Goal: Task Accomplishment & Management: Manage account settings

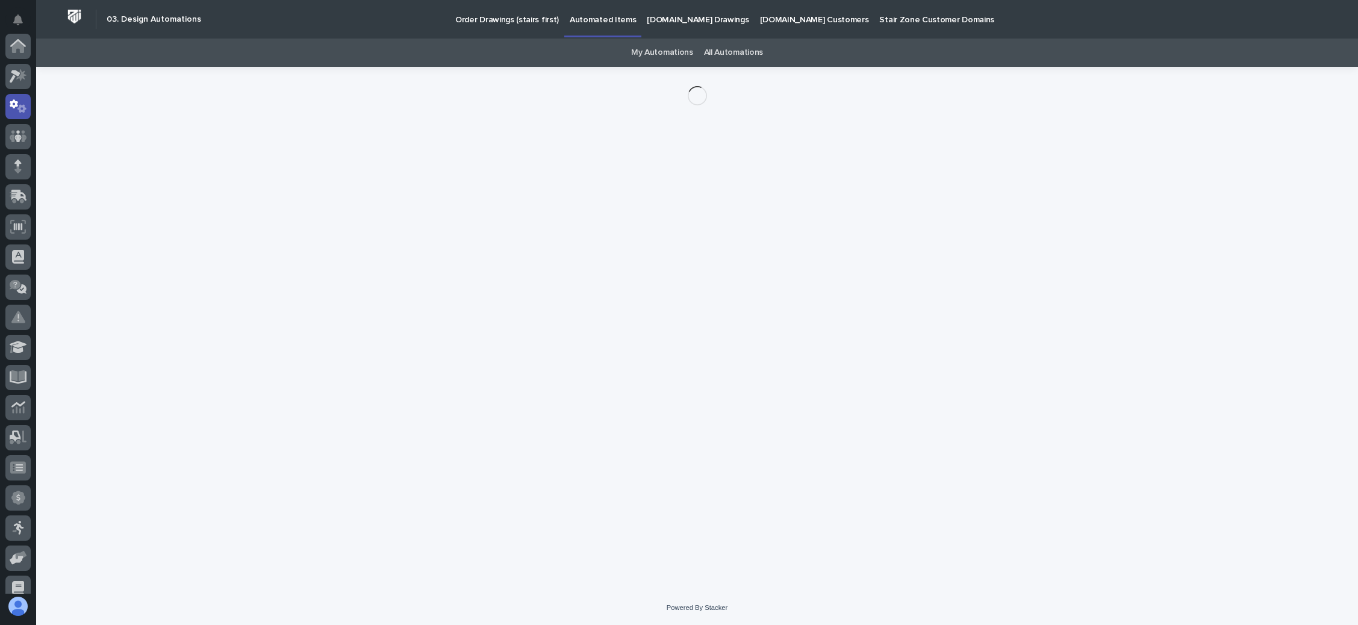
scroll to position [60, 0]
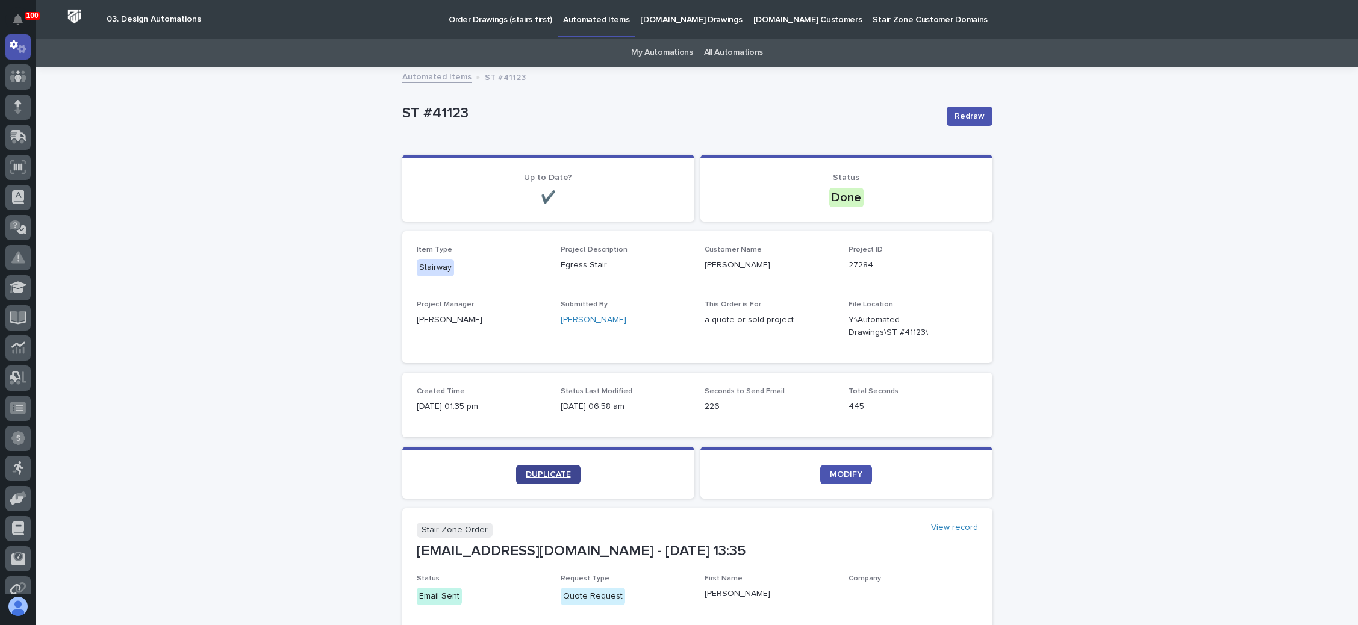
click at [533, 469] on link "DUPLICATE" at bounding box center [548, 474] width 64 height 19
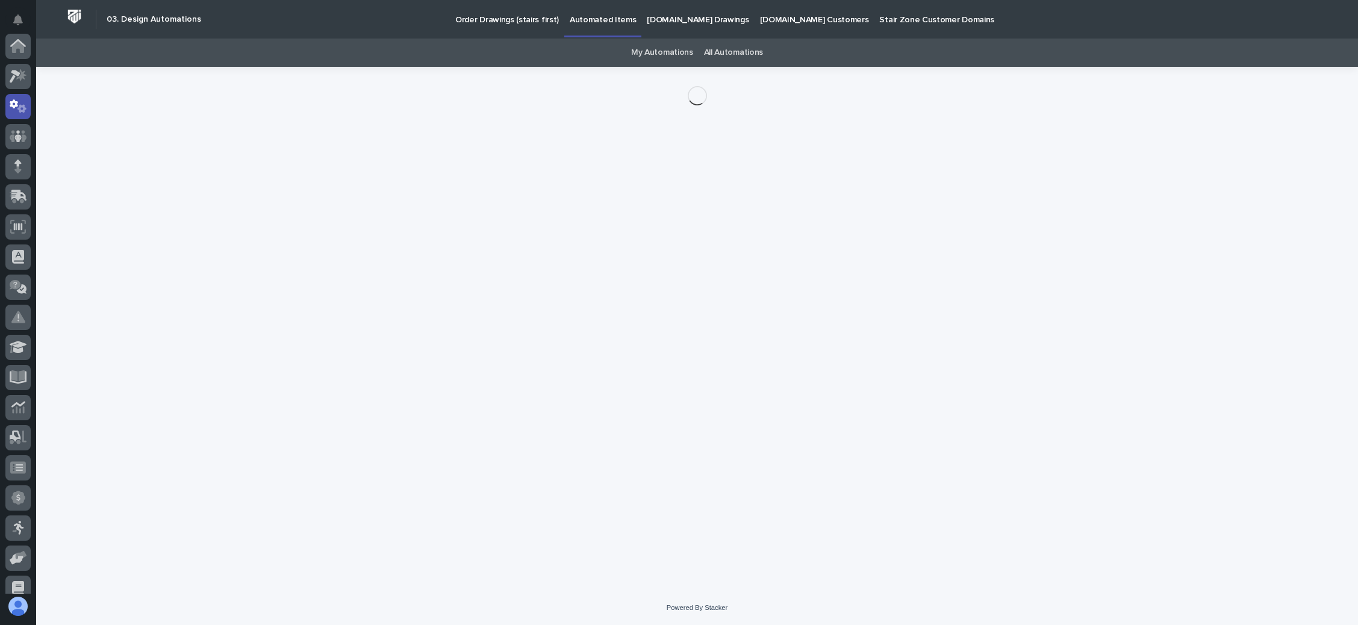
scroll to position [60, 0]
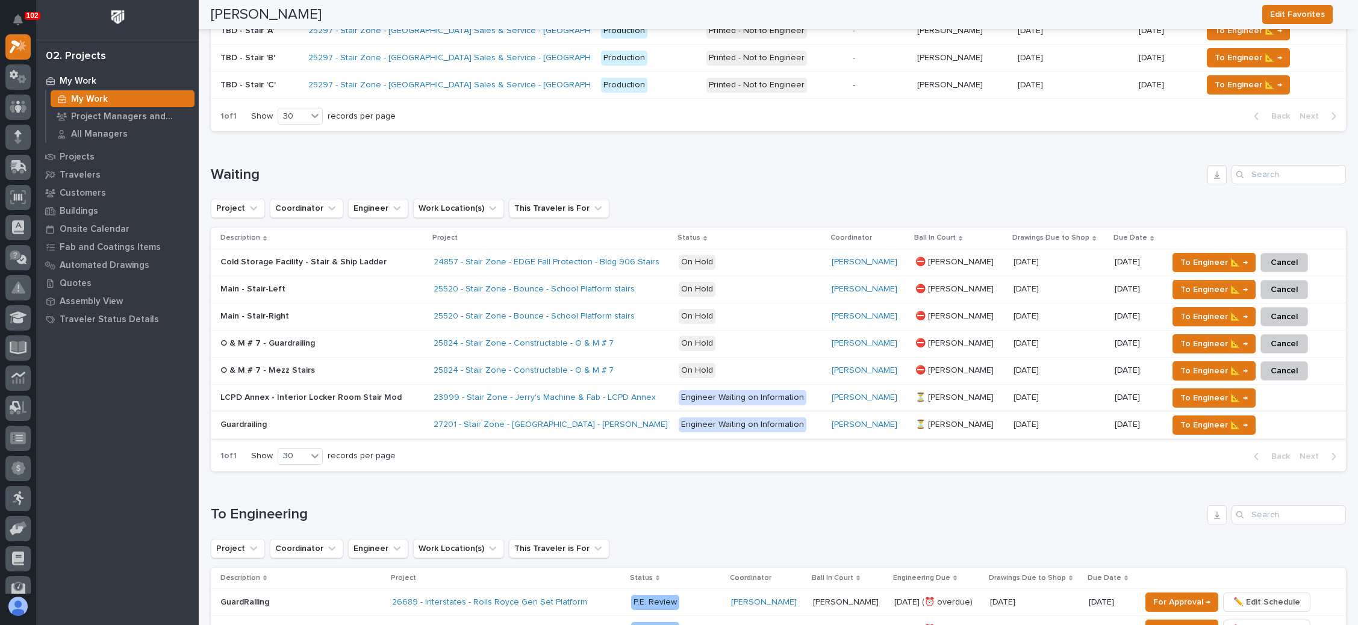
scroll to position [1007, 0]
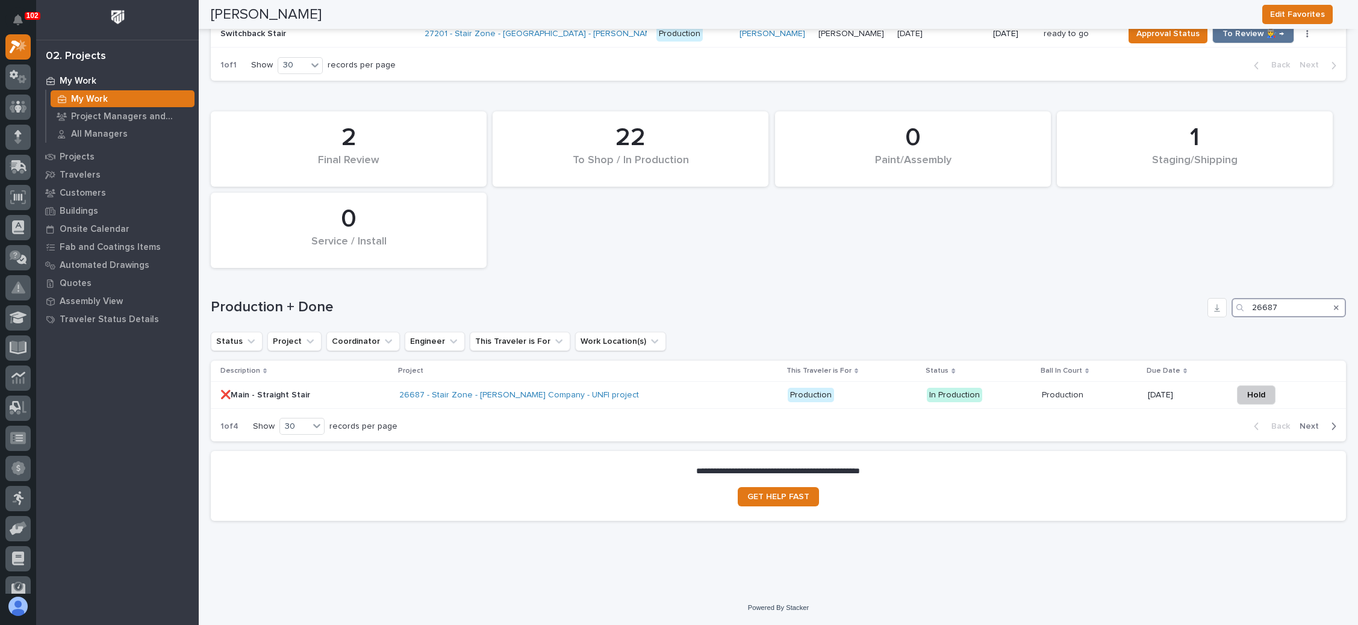
scroll to position [1522, 0]
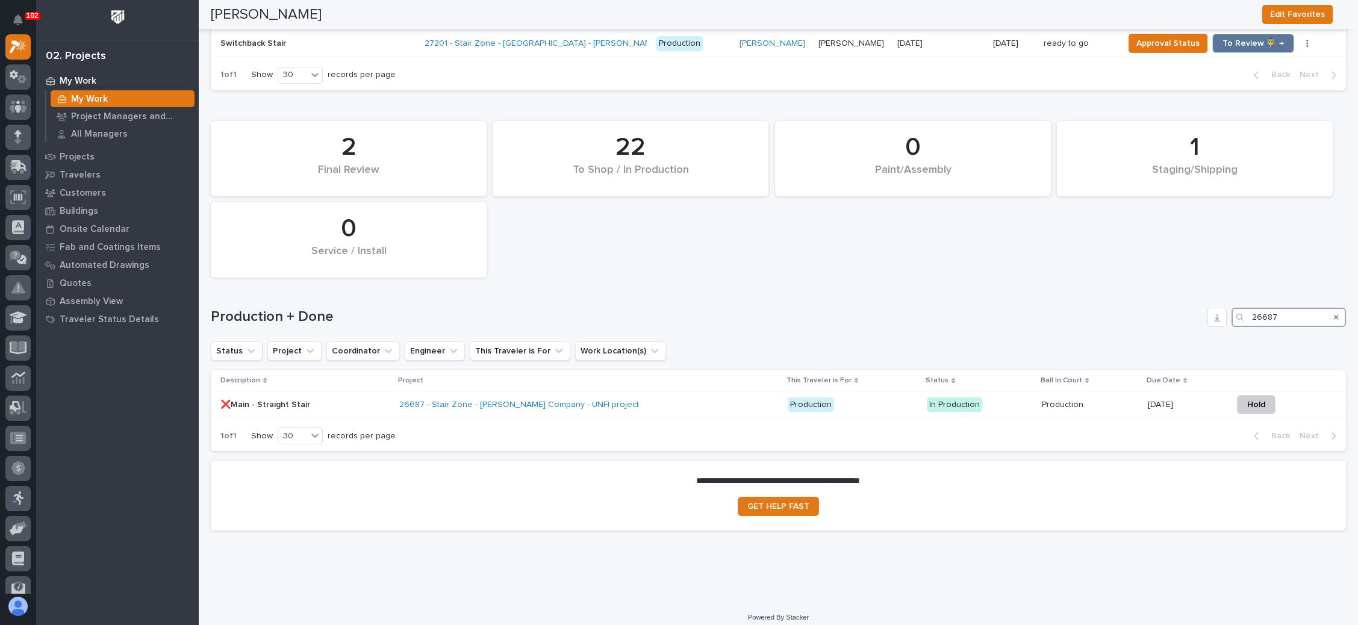
type input "26687"
click at [848, 397] on p "Production" at bounding box center [852, 404] width 129 height 15
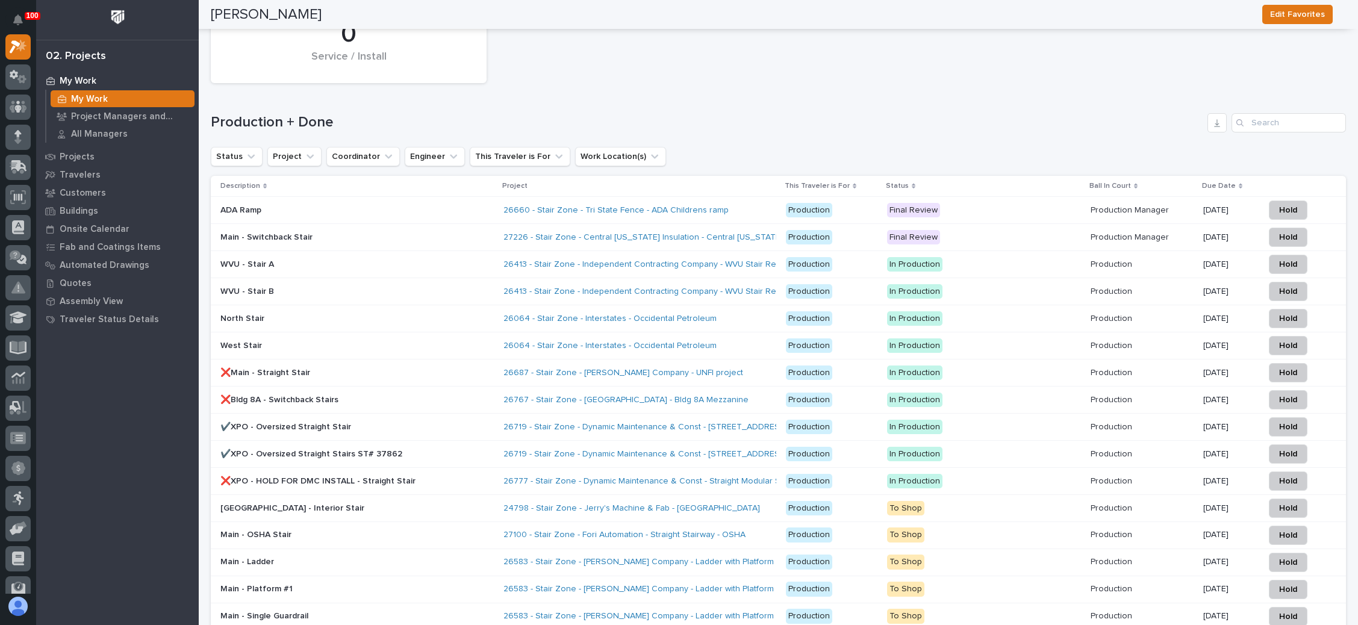
scroll to position [1807, 0]
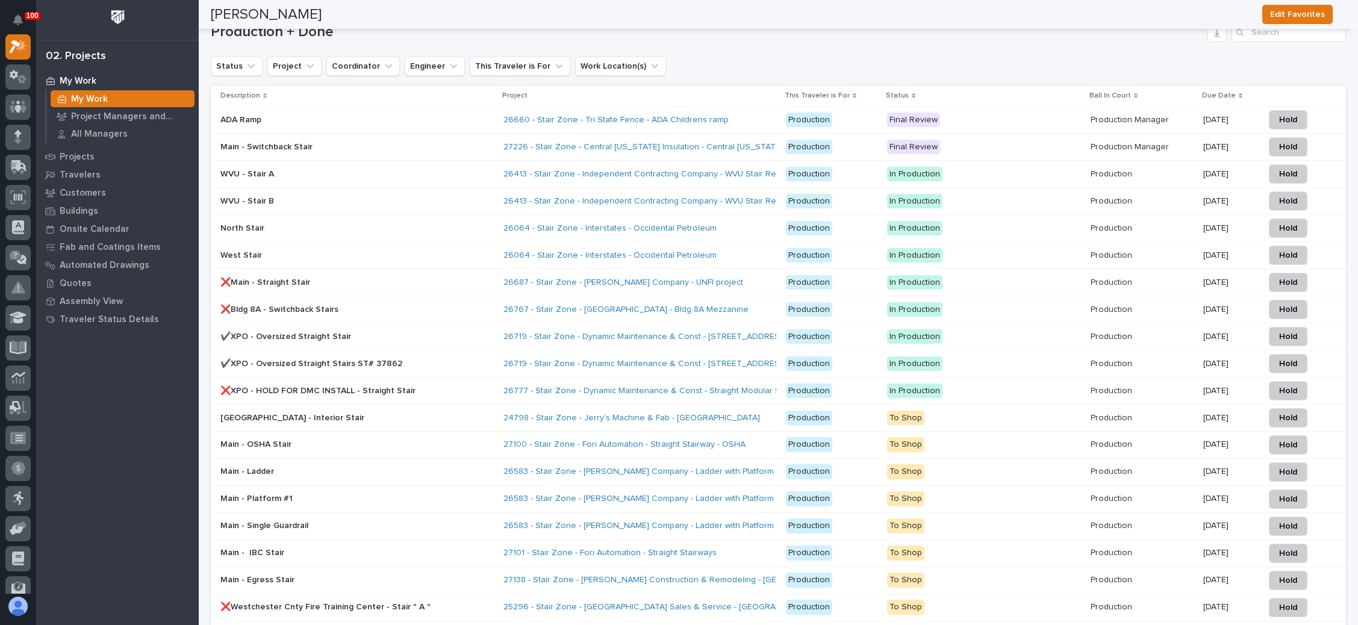
click at [1002, 275] on p "In Production" at bounding box center [984, 282] width 194 height 15
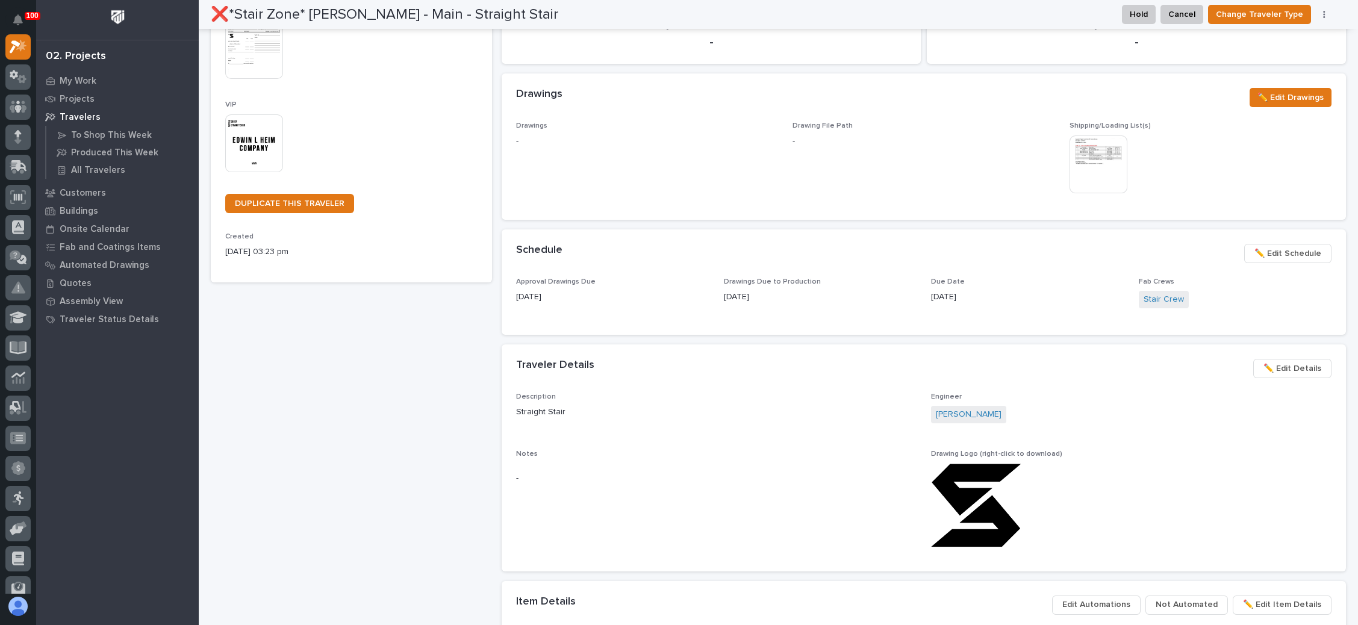
scroll to position [361, 0]
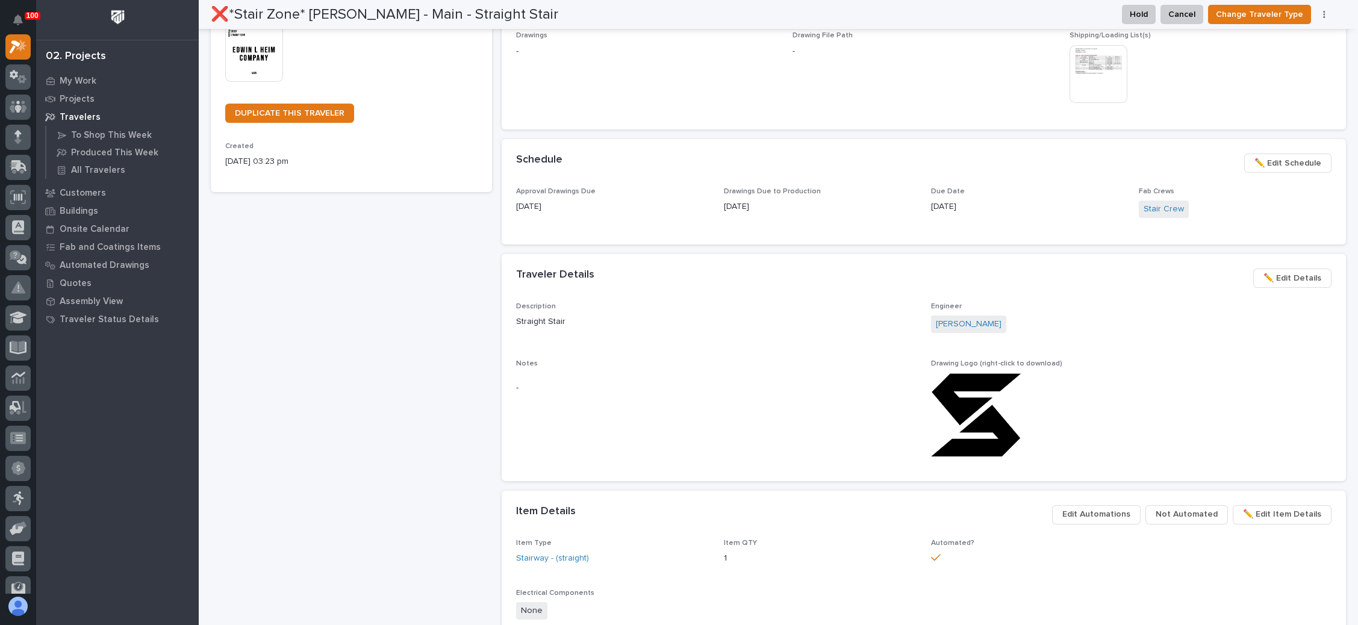
click at [1269, 164] on span "✏️ Edit Schedule" at bounding box center [1287, 163] width 67 height 14
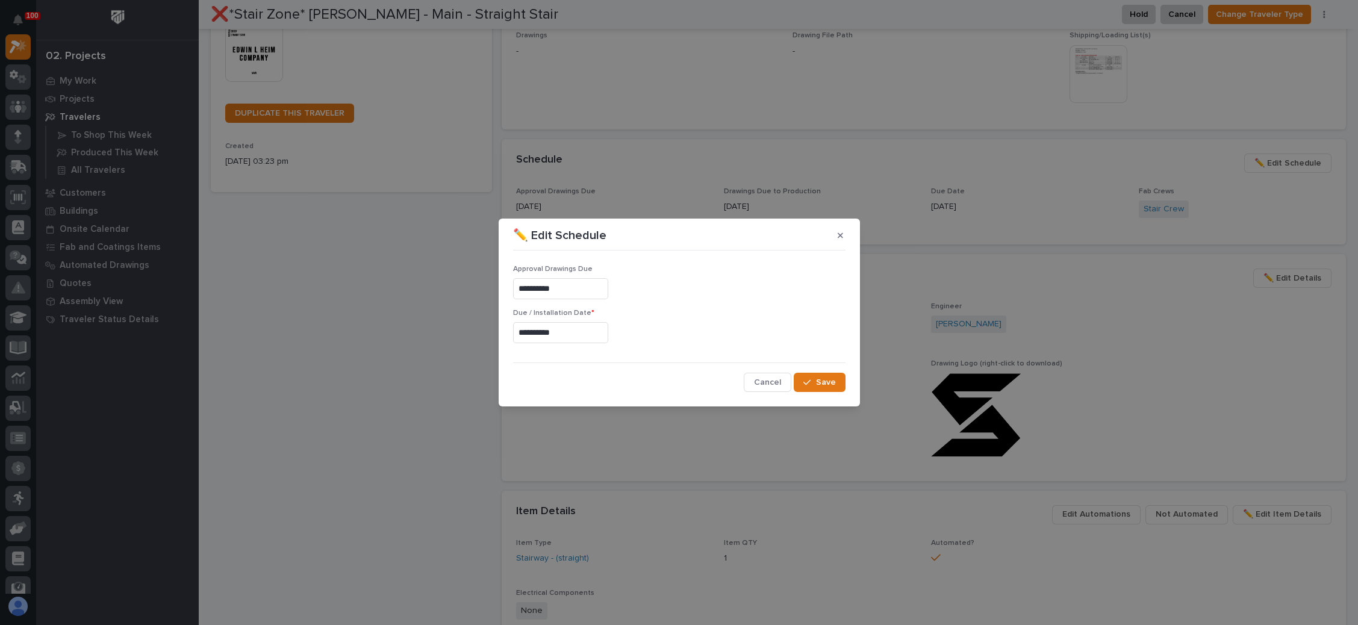
click at [568, 335] on input "**********" at bounding box center [560, 332] width 95 height 21
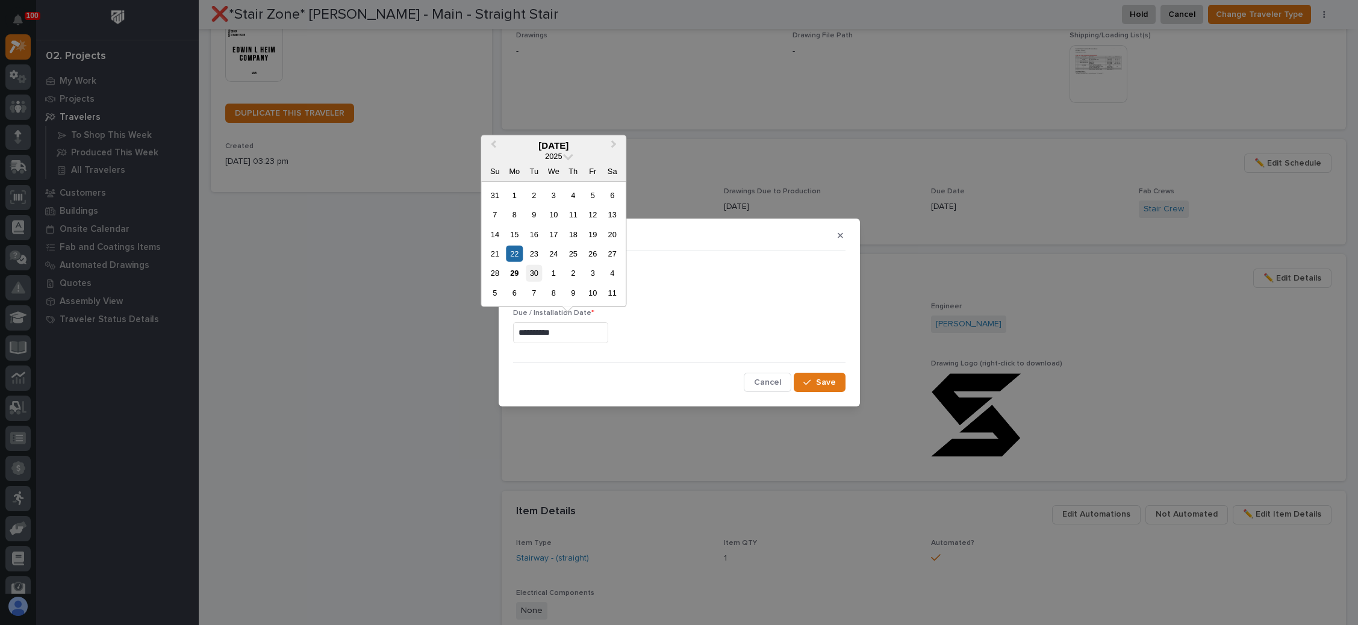
click at [535, 271] on div "30" at bounding box center [534, 273] width 16 height 16
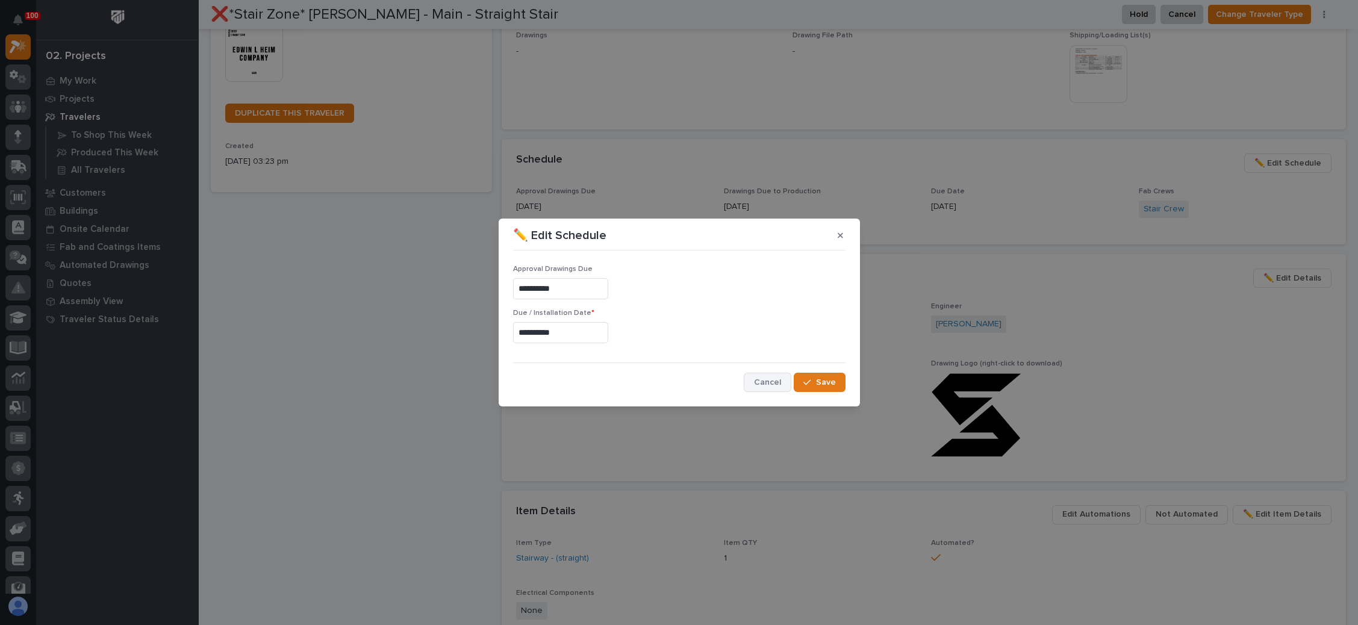
type input "**********"
click at [803, 371] on div "**********" at bounding box center [679, 323] width 332 height 137
click at [808, 379] on icon "button" at bounding box center [806, 382] width 7 height 8
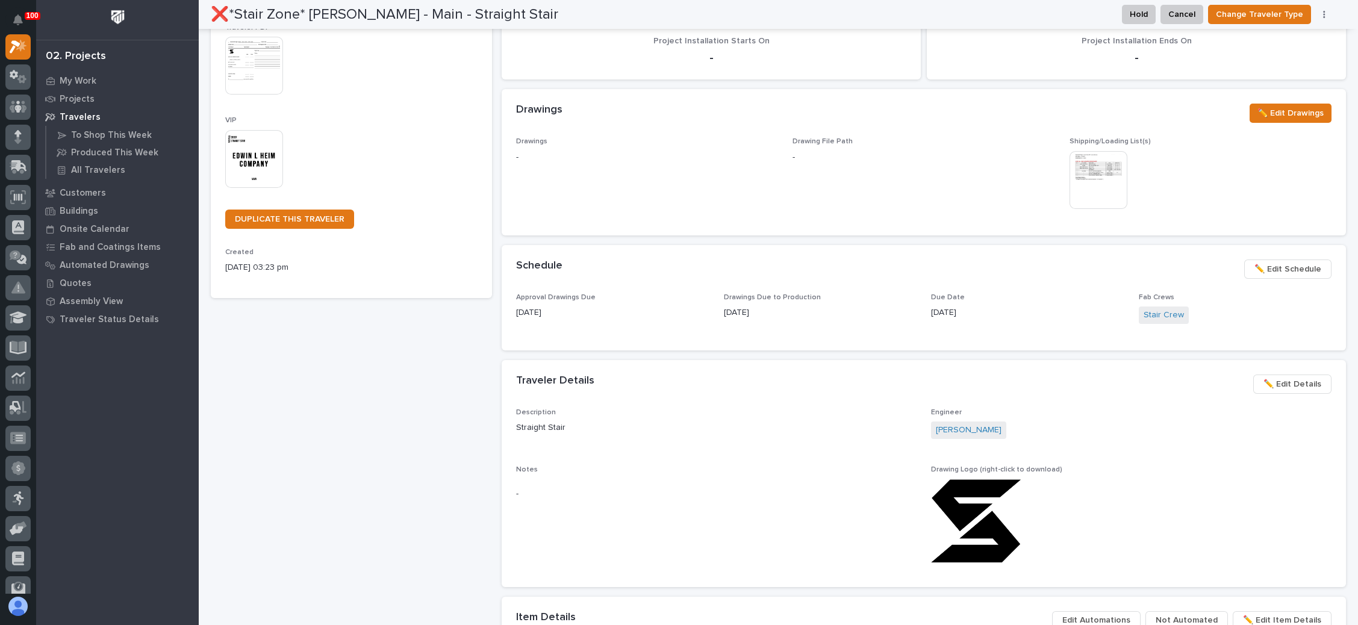
scroll to position [181, 0]
